Goal: Find specific page/section: Find specific page/section

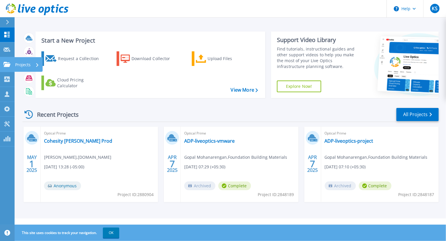
click at [17, 63] on p "Projects" at bounding box center [22, 64] width 15 height 15
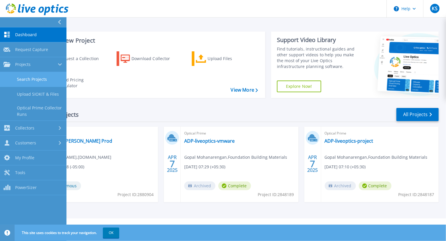
click at [27, 77] on link "Search Projects" at bounding box center [33, 79] width 66 height 15
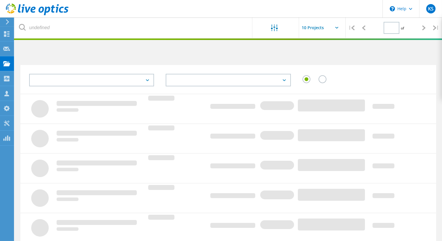
type input "1"
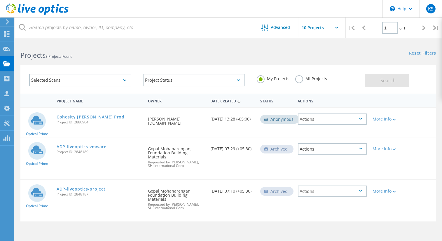
click at [297, 78] on label "All Projects" at bounding box center [311, 78] width 32 height 6
click at [0, 0] on input "All Projects" at bounding box center [0, 0] width 0 height 0
click at [264, 82] on div "My Projects" at bounding box center [272, 79] width 33 height 8
click at [262, 81] on label "My Projects" at bounding box center [272, 78] width 33 height 6
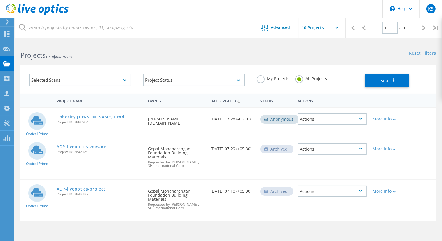
click at [0, 0] on input "My Projects" at bounding box center [0, 0] width 0 height 0
